Goal: Book appointment/travel/reservation

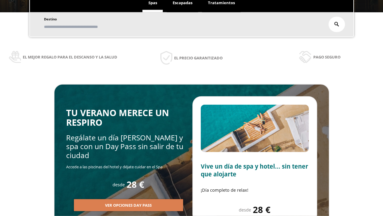
scroll to position [102, 0]
click at [183, 3] on span "Escapadas" at bounding box center [183, 2] width 20 height 5
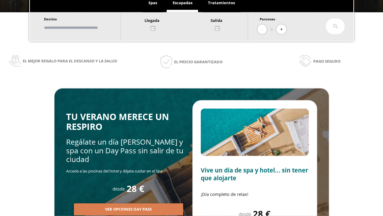
click at [84, 28] on input "text" at bounding box center [79, 27] width 75 height 10
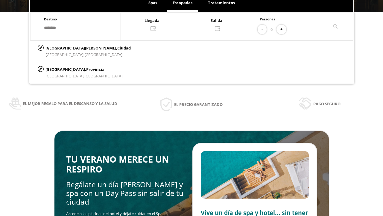
click at [190, 24] on div at bounding box center [184, 24] width 127 height 14
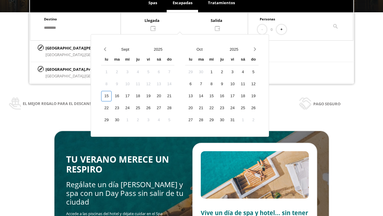
click at [133, 101] on div "17" at bounding box center [127, 96] width 10 height 10
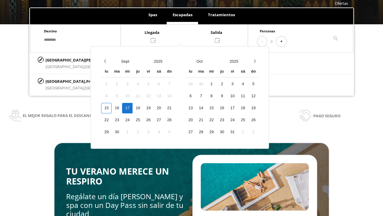
click at [143, 108] on div "18" at bounding box center [138, 108] width 10 height 10
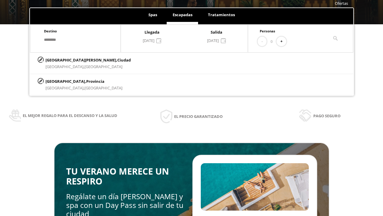
click at [284, 41] on button "+" at bounding box center [282, 42] width 10 height 10
click at [75, 60] on p "[GEOGRAPHIC_DATA][PERSON_NAME], [GEOGRAPHIC_DATA]" at bounding box center [88, 60] width 85 height 7
type input "**********"
